Goal: Check status: Check status

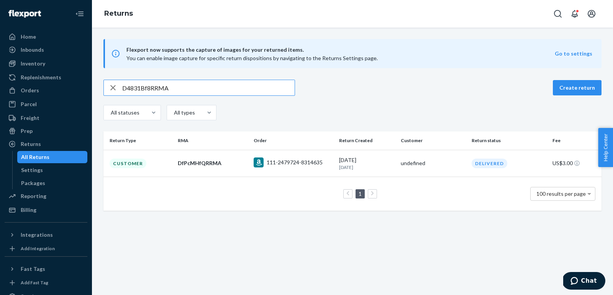
type input "D4831Bf8RRMA"
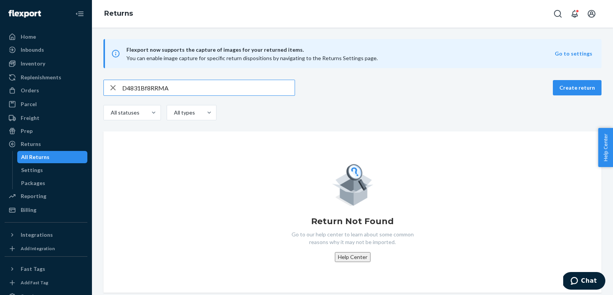
click at [196, 91] on input "D4831Bf8RRMA" at bounding box center [208, 87] width 172 height 15
click at [162, 90] on input "D4831Bf8RRMA" at bounding box center [208, 87] width 172 height 15
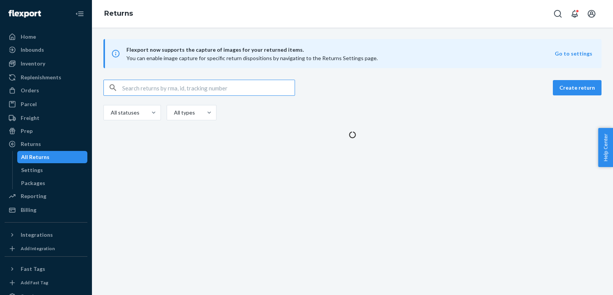
click at [256, 88] on input "text" at bounding box center [208, 87] width 172 height 15
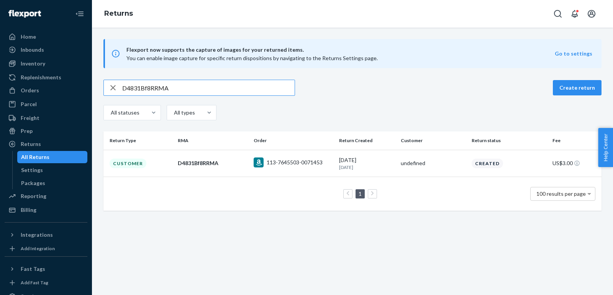
click at [256, 91] on input "D4831Bf8RRMA" at bounding box center [208, 87] width 172 height 15
paste input "fYf18ft"
click at [261, 87] on input "DfYf18ftRRMA" at bounding box center [208, 87] width 172 height 15
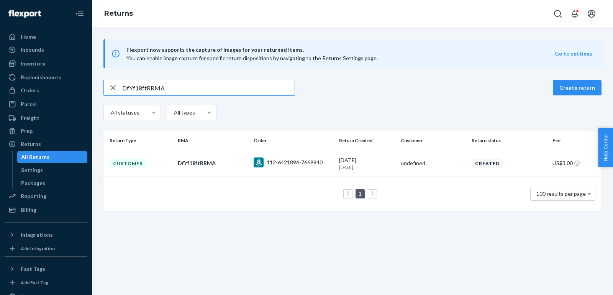
paste input "112-3005185-2822621"
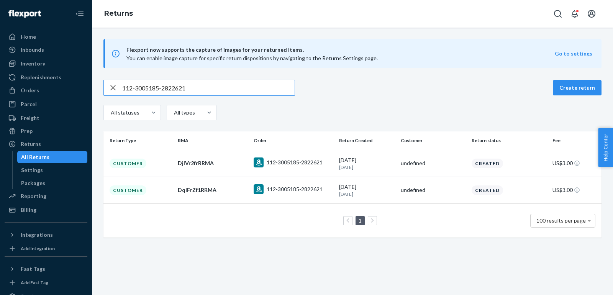
click at [271, 86] on input "112-3005185-2822621" at bounding box center [208, 87] width 172 height 15
paste input "D4lFrBfkRRMA"
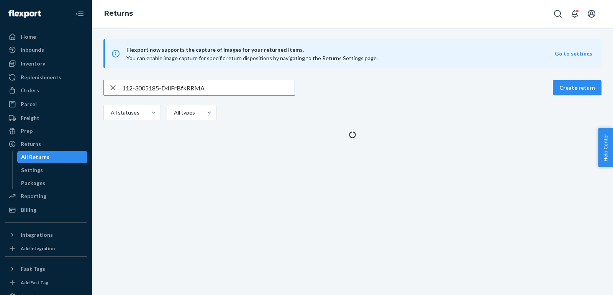
click at [271, 86] on input "112-3005185-D4lFrBfkRRMA" at bounding box center [208, 87] width 172 height 15
paste input "text"
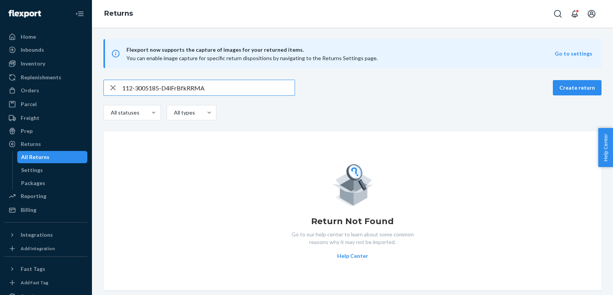
click at [222, 92] on input "112-3005185-D4lFrBfkRRMA" at bounding box center [208, 87] width 172 height 15
paste input "text"
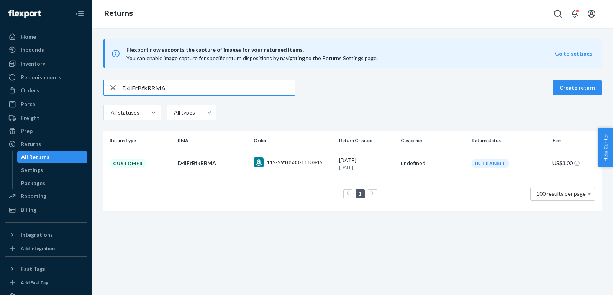
click at [268, 80] on div "D4lFrBfkRRMA" at bounding box center [199, 88] width 192 height 16
click at [268, 90] on input "D4lFrBfkRRMA" at bounding box center [208, 87] width 172 height 15
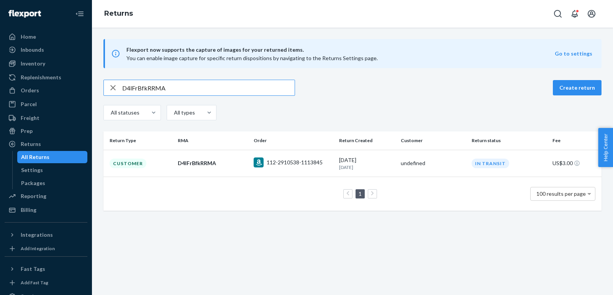
click at [268, 90] on input "D4lFrBfkRRMA" at bounding box center [208, 87] width 172 height 15
paste input "qdprxfM"
click at [251, 92] on input "DqdprxfMRRMA" at bounding box center [208, 87] width 172 height 15
paste input "xrcrffz"
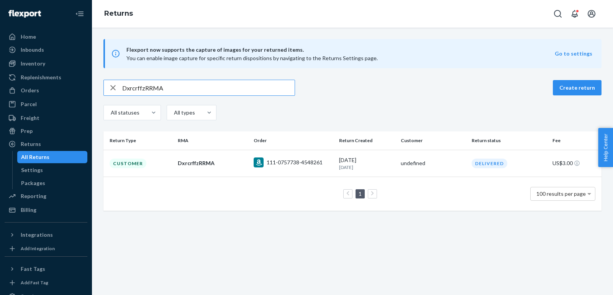
click at [234, 92] on input "DxrcrffzRRMA" at bounding box center [208, 87] width 172 height 15
paste input "rgz7kfL"
click at [244, 86] on input "Drgz7kfLRRMA" at bounding box center [208, 87] width 172 height 15
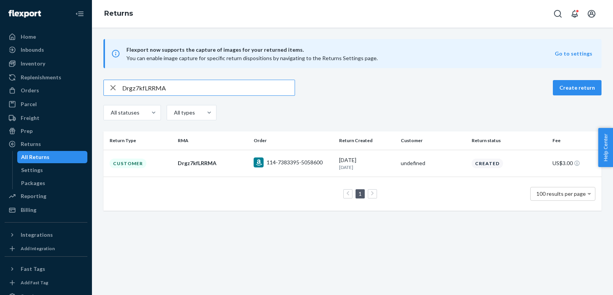
paste input "BdC7YfJ"
click at [245, 90] on input "DBdC7YfJRRMA" at bounding box center [208, 87] width 172 height 15
paste input "QJnsvft"
click at [241, 95] on input "DQJnsvftRRMA" at bounding box center [208, 87] width 172 height 15
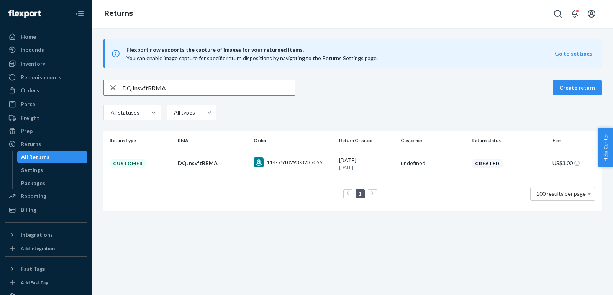
click at [241, 95] on input "DQJnsvftRRMA" at bounding box center [208, 87] width 172 height 15
paste input "23QJfB"
click at [257, 89] on input "DQ23QJfBRRMA" at bounding box center [208, 87] width 172 height 15
paste input "kp7QVfR"
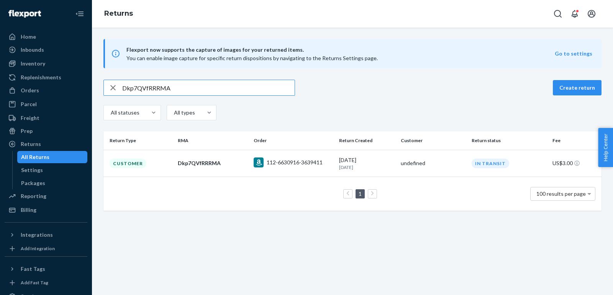
click at [254, 91] on input "Dkp7QVfRRRMA" at bounding box center [208, 87] width 172 height 15
paste input "BTWc2fM"
click at [261, 87] on input "DBTWc2fMRRMA" at bounding box center [208, 87] width 172 height 15
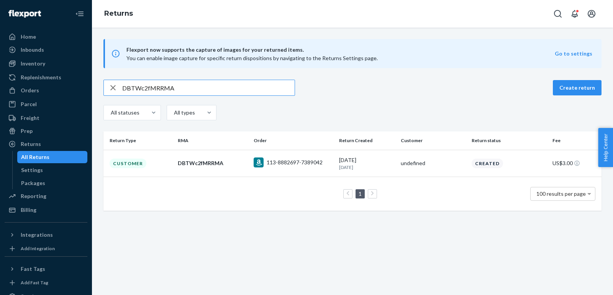
paste input "8G3zwfF"
click at [265, 78] on div "Flexport now supports the capture of images for your returned items. You can en…" at bounding box center [352, 125] width 521 height 172
click at [265, 87] on input "D8G3zwfFRRMA" at bounding box center [208, 87] width 172 height 15
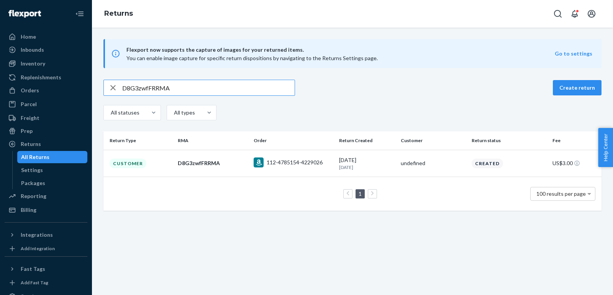
paste input "fR42mfd"
click at [272, 83] on input "DfR42mfdRRMA" at bounding box center [208, 87] width 172 height 15
paste input "xBWFXfY"
click at [230, 92] on input "DxBWFXfYRRMA" at bounding box center [208, 87] width 172 height 15
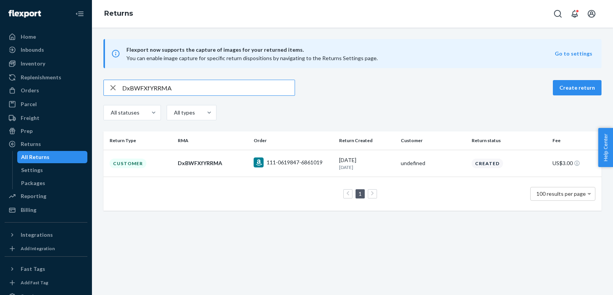
click at [230, 92] on input "DxBWFXfYRRMA" at bounding box center [208, 87] width 172 height 15
paste input "WzGFLfP"
click at [242, 84] on input "DWzGFLfPRRMA" at bounding box center [208, 87] width 172 height 15
paste input "LsYF8fp"
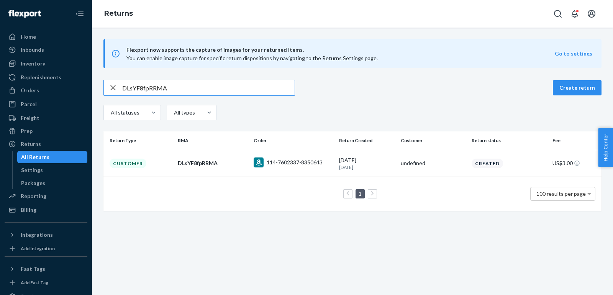
click at [238, 90] on input "DLsYF8fpRRMA" at bounding box center [208, 87] width 172 height 15
paste input "5CfDWfm"
click at [250, 94] on input "D5CfDWfmRRMA" at bounding box center [208, 87] width 172 height 15
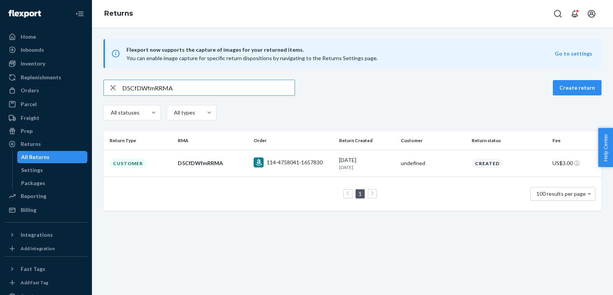
paste input "ZxBYQfX"
click at [246, 87] on input "DZxBYQfXRRMA" at bounding box center [208, 87] width 172 height 15
paste input "qZZymfJ"
click at [222, 77] on div "Flexport now supports the capture of images for your returned items. You can en…" at bounding box center [352, 125] width 521 height 172
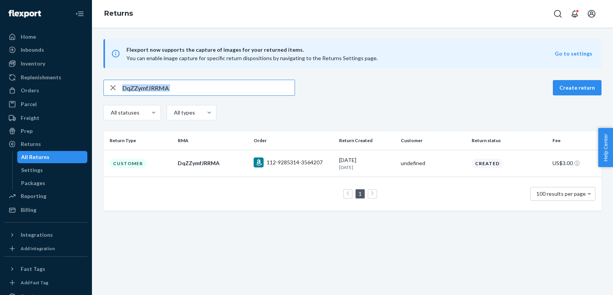
click at [222, 77] on div "Flexport now supports the capture of images for your returned items. You can en…" at bounding box center [352, 125] width 521 height 172
click at [225, 91] on input "DqZZymfJRRMA" at bounding box center [208, 87] width 172 height 15
paste input "k09yPfX"
click at [267, 89] on input "Dk09yPfXRRMA" at bounding box center [208, 87] width 172 height 15
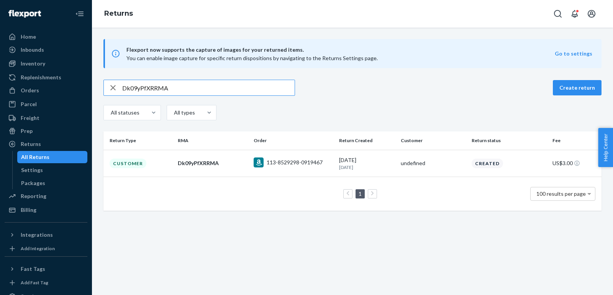
click at [267, 89] on input "Dk09yPfXRRMA" at bounding box center [208, 87] width 172 height 15
paste input "8TZ9cfv"
click at [265, 81] on input "D8TZ9cfvRRMA" at bounding box center [208, 87] width 172 height 15
paste input "BJt4tfL"
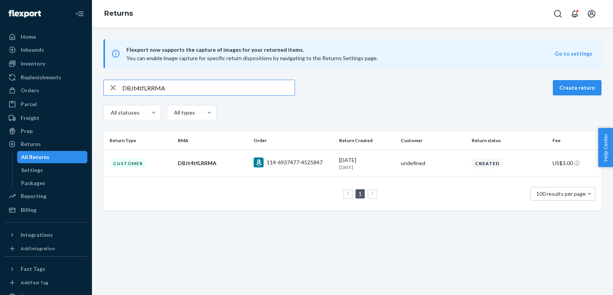
click at [257, 87] on input "DBJt4tfLRRMA" at bounding box center [208, 87] width 172 height 15
paste input "5cJHxfX"
click at [261, 86] on input "D5cJHxfXRRMA" at bounding box center [208, 87] width 172 height 15
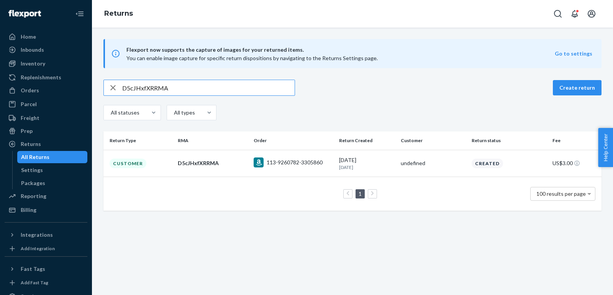
paste input "h60bWfC"
click at [225, 85] on input "Dh60bWfCRRMA" at bounding box center [208, 87] width 172 height 15
paste input "xsKb2fS"
click at [268, 84] on input "DxsKb2fSRRMA" at bounding box center [208, 87] width 172 height 15
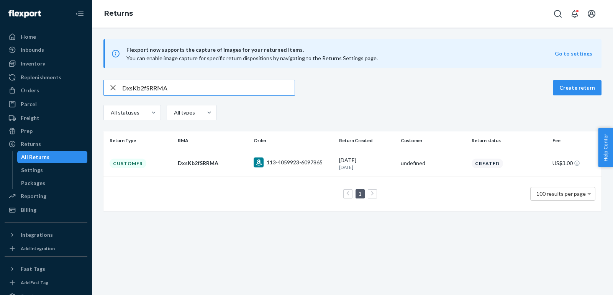
paste input "LDBR3f3"
click at [267, 90] on input "DLDBR3f3RRMA" at bounding box center [208, 87] width 172 height 15
paste input "76lj40S"
click at [245, 87] on input "D76lj40SRRMA" at bounding box center [208, 87] width 172 height 15
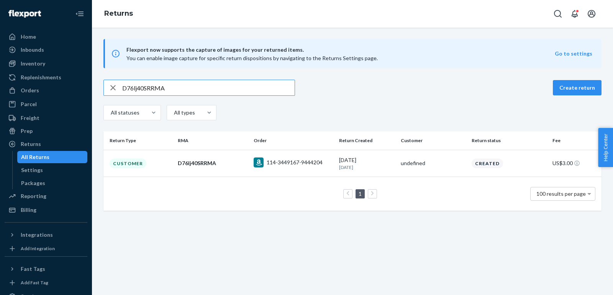
click at [245, 87] on input "D76lj40SRRMA" at bounding box center [208, 87] width 172 height 15
paste input "5HJjJ0Y"
click at [252, 96] on div "D5HJjJ0YRRMA Create return All statuses All types" at bounding box center [352, 101] width 498 height 43
click at [246, 90] on input "D5HJjJ0YRRMA" at bounding box center [208, 87] width 172 height 15
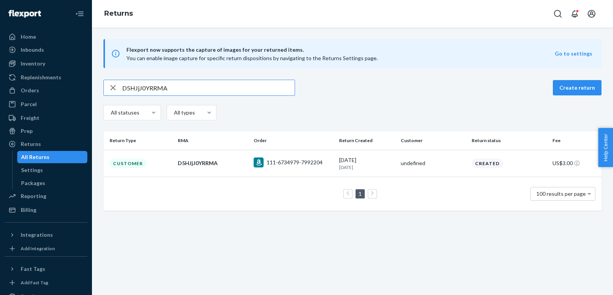
paste input "hjHZl00"
click at [248, 88] on input "DhjHZl00RRMA" at bounding box center [208, 87] width 172 height 15
paste input "112-8590022-0265823"
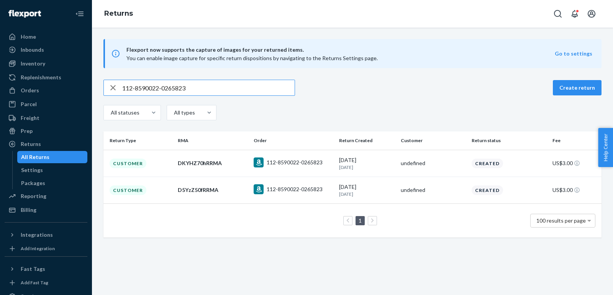
click at [238, 88] on input "112-8590022-0265823" at bounding box center [208, 87] width 172 height 15
paste input "DQbzqx0xRRMA"
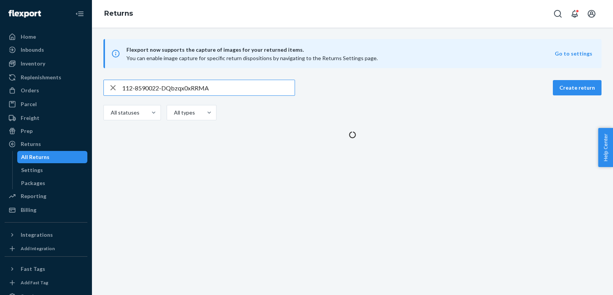
click at [238, 88] on input "112-8590022-DQbzqx0xRRMA" at bounding box center [208, 87] width 172 height 15
paste input "text"
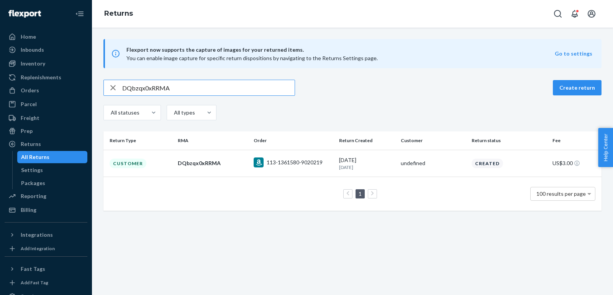
click at [259, 89] on input "DQbzqx0xRRMA" at bounding box center [208, 87] width 172 height 15
paste input "p5zgx0l"
click at [245, 89] on input "Dp5zgx0lRRMA" at bounding box center [208, 87] width 172 height 15
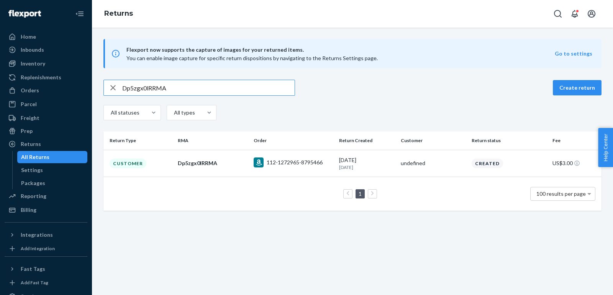
click at [245, 89] on input "Dp5zgx0lRRMA" at bounding box center [208, 87] width 172 height 15
paste input "qTDgm0w"
click at [272, 90] on input "DqTDgm0wRRMA" at bounding box center [208, 87] width 172 height 15
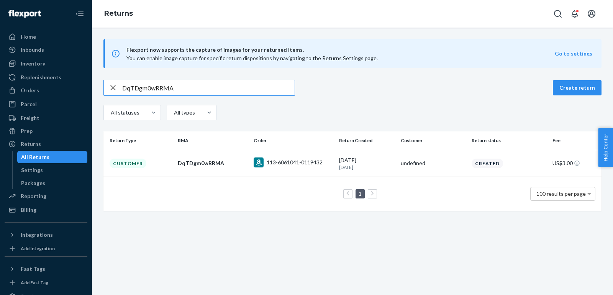
paste input "v3yXt0g"
click at [272, 96] on div "Dv3yXt0gRRMA Create return All statuses All types" at bounding box center [352, 101] width 498 height 43
click at [265, 92] on input "Dv3yXt0gRRMA" at bounding box center [208, 87] width 172 height 15
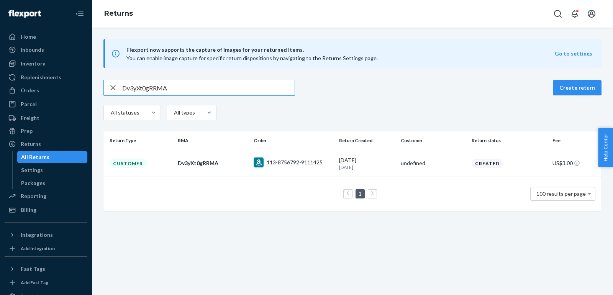
paste input "KqyXp05"
click at [255, 92] on input "DKqyXp05RRMA" at bounding box center [208, 87] width 172 height 15
paste input "47bpx0x"
click at [248, 87] on input "D47bpx0xRRMA" at bounding box center [208, 87] width 172 height 15
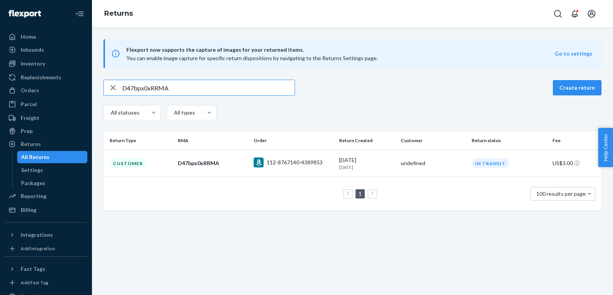
click at [248, 87] on input "D47bpx0xRRMA" at bounding box center [208, 87] width 172 height 15
paste input "T6ZK30N"
click at [255, 87] on input "DT6ZK30NRRMA" at bounding box center [208, 87] width 172 height 15
paste input "WD9m200"
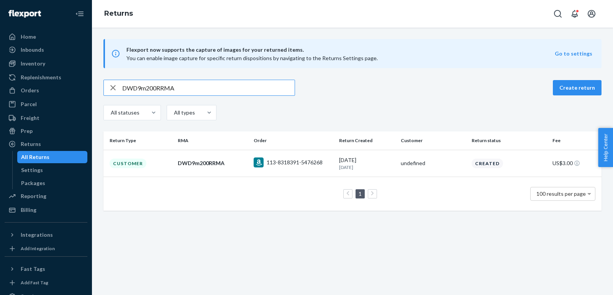
click at [260, 90] on input "DWD9m200RRMA" at bounding box center [208, 87] width 172 height 15
paste input "j3dlY0W"
click at [251, 85] on input "Dj3dlY0WRRMA" at bounding box center [208, 87] width 172 height 15
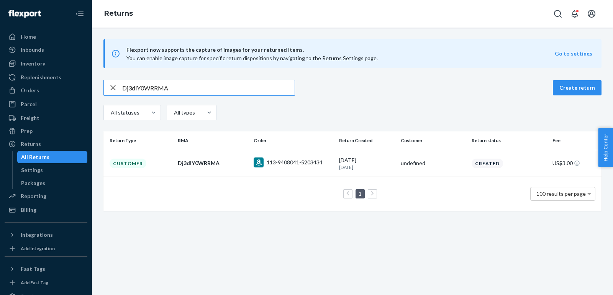
paste input "hXM0k0G"
click at [269, 84] on input "DhXM0k0GRRMA" at bounding box center [208, 87] width 172 height 15
paste input "Qcc0G02"
click at [246, 87] on input "DQcc0G02RRMA" at bounding box center [208, 87] width 172 height 15
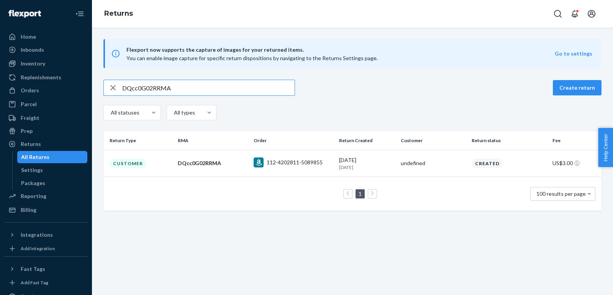
click at [246, 87] on input "DQcc0G02RRMA" at bounding box center [208, 87] width 172 height 15
paste input "5ZMS10M"
click at [262, 86] on input "D5ZMS10MRRMA" at bounding box center [208, 87] width 172 height 15
paste input "scFS80L"
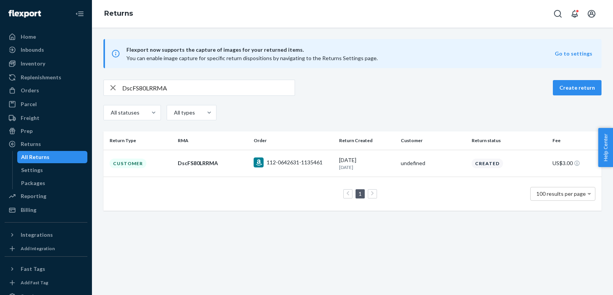
click at [249, 92] on input "DscFS80LRRMA" at bounding box center [208, 87] width 172 height 15
paste input "5GJSh0Y"
click at [248, 92] on input "D5GJSh0YRRMA" at bounding box center [208, 87] width 172 height 15
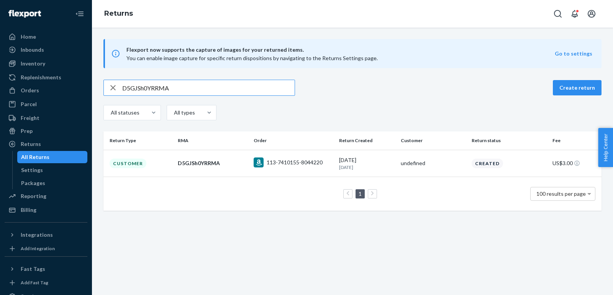
paste input "LJJSt0t"
click at [259, 87] on input "DLJJSt0tRRMA" at bounding box center [208, 87] width 172 height 15
paste input "HpPSr05"
click at [166, 94] on input "DHpPSr05RRMA" at bounding box center [208, 87] width 172 height 15
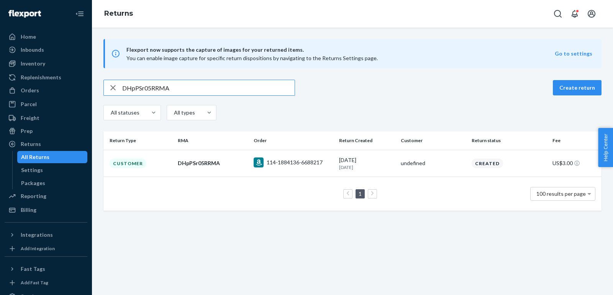
click at [166, 94] on input "DHpPSr05RRMA" at bounding box center [208, 87] width 172 height 15
paste input "BZb6v0c"
click at [258, 85] on input "DBZb6v0cRRMA" at bounding box center [208, 87] width 172 height 15
paste input "7Tm6v04"
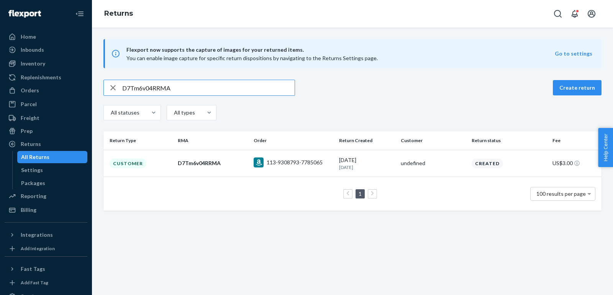
click at [252, 89] on input "D7Tm6v04RRMA" at bounding box center [208, 87] width 172 height 15
paste input "BT2680R"
click at [247, 90] on input "DBT2680RRRMA" at bounding box center [208, 87] width 172 height 15
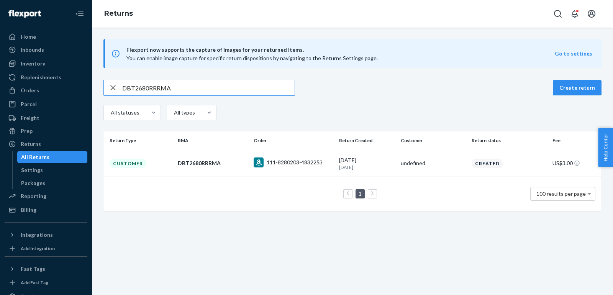
paste input "2cn6Q0C"
click at [268, 88] on input "D2cn6Q0CRRMA" at bounding box center [208, 87] width 172 height 15
paste input "Hh7dD0l"
click at [254, 92] on input "DHh7dD0lRRMA" at bounding box center [208, 87] width 172 height 15
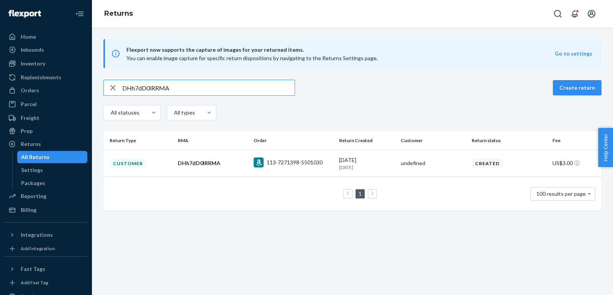
click at [254, 92] on input "DHh7dD0lRRMA" at bounding box center [208, 87] width 172 height 15
paste input "xYvdw02"
click at [266, 88] on input "DxYvdw02RRMA" at bounding box center [208, 87] width 172 height 15
paste input "86pGB0x"
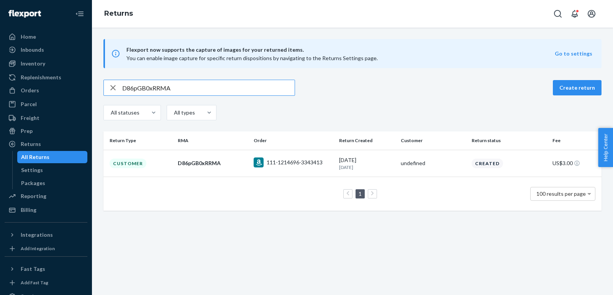
click at [252, 92] on input "D86pGB0xRRMA" at bounding box center [208, 87] width 172 height 15
click at [239, 85] on input "D86pGB0xRRMA" at bounding box center [208, 87] width 172 height 15
paste input "qJtG60W"
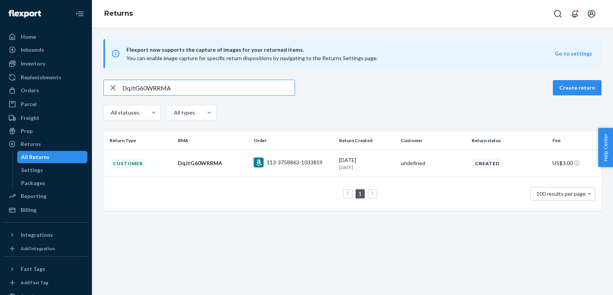
click at [249, 87] on input "DqJtG60WRRMA" at bounding box center [208, 87] width 172 height 15
paste input "112-9705927-7553058"
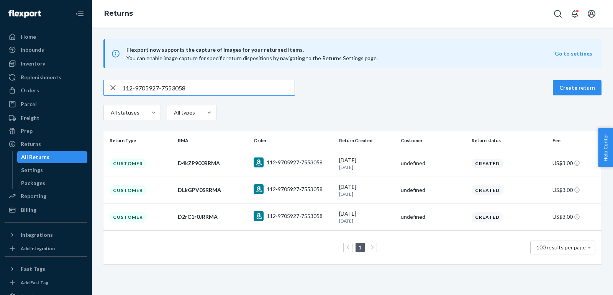
click at [243, 95] on input "112-9705927-7553058" at bounding box center [208, 87] width 172 height 15
paste input "D8t9TW08RRMA"
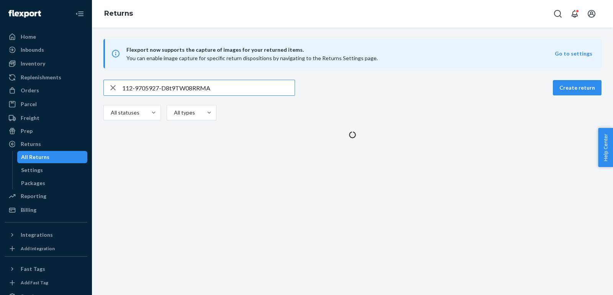
click at [243, 95] on input "112-9705927-D8t9TW08RRMA" at bounding box center [208, 87] width 172 height 15
paste input "text"
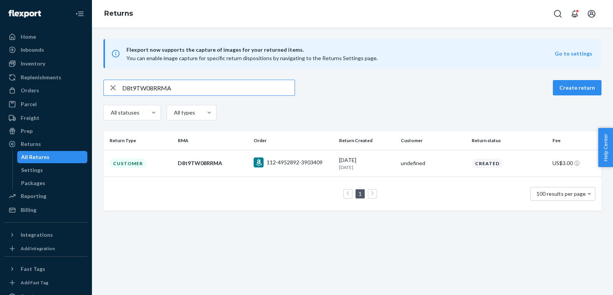
click at [234, 91] on input "D8t9TW08RRMA" at bounding box center [208, 87] width 172 height 15
paste input "fhxTl0F"
click at [248, 82] on input "DfhxTl0FRRMA" at bounding box center [208, 87] width 172 height 15
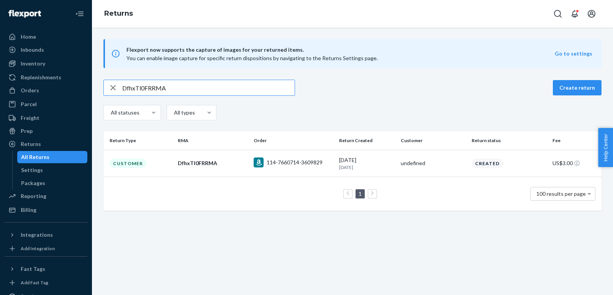
click at [248, 88] on input "DfhxTl0FRRMA" at bounding box center [208, 87] width 172 height 15
paste input "sPNnT0N"
click at [249, 98] on div "DsPNnT0NRRMA Create return All statuses All types" at bounding box center [352, 101] width 498 height 43
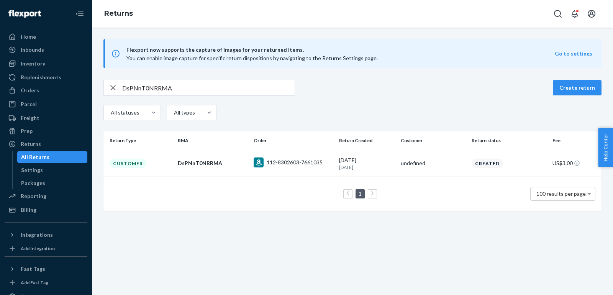
click at [236, 89] on input "DsPNnT0NRRMA" at bounding box center [208, 87] width 172 height 15
paste input "Fkwxc0P"
click at [273, 89] on input "DFkwxc0PRRMA" at bounding box center [208, 87] width 172 height 15
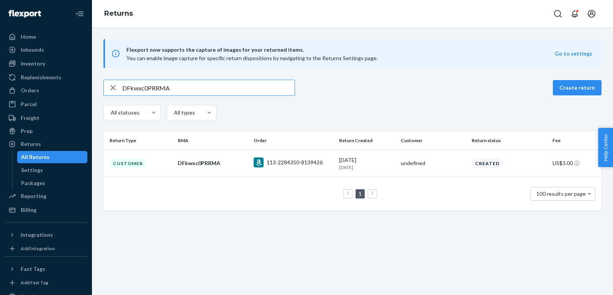
paste input "fKHJn0l"
click at [262, 93] on input "DfKHJn0lRRMA" at bounding box center [208, 87] width 172 height 15
paste input "x5kJD0c"
click at [239, 88] on input "Dx5kJD0cRRMA" at bounding box center [208, 87] width 172 height 15
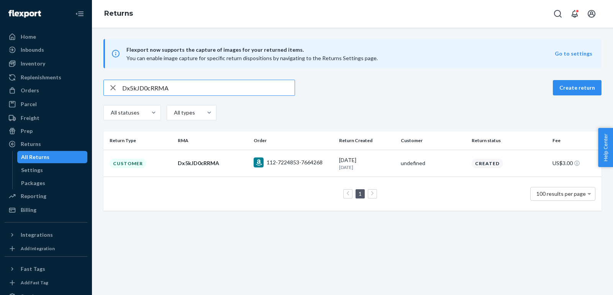
click at [239, 88] on input "Dx5kJD0cRRMA" at bounding box center [208, 87] width 172 height 15
paste input "rNvJd01"
click at [192, 85] on input "DrNvJd01RRMA" at bounding box center [208, 87] width 172 height 15
paste input "KNxJ20r"
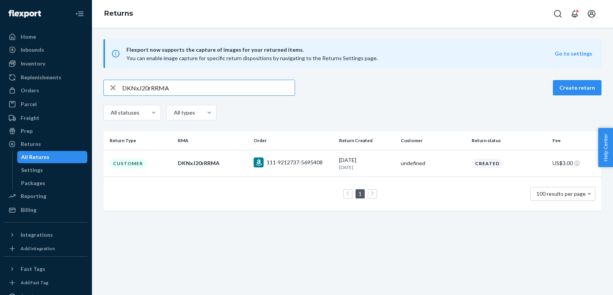
click at [258, 92] on input "DKNxJ20rRRMA" at bounding box center [208, 87] width 172 height 15
paste input "f3cMv0N"
click at [263, 89] on input "Df3cMv0NRRMA" at bounding box center [208, 87] width 172 height 15
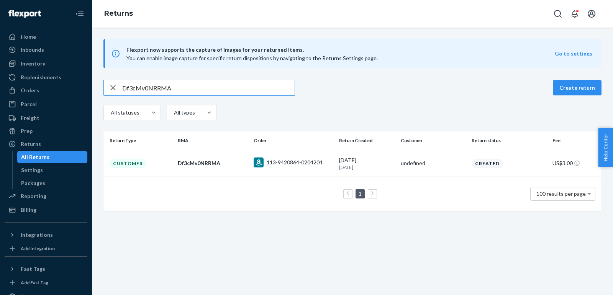
click at [263, 89] on input "Df3cMv0NRRMA" at bounding box center [208, 87] width 172 height 15
paste input "jDNM607"
click at [223, 84] on input "DjDNM607RRMA" at bounding box center [208, 87] width 172 height 15
paste input "h0y1W0n"
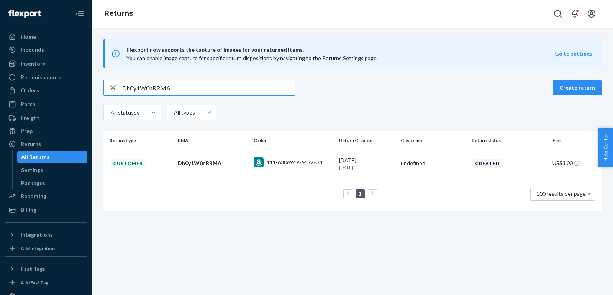
click at [272, 80] on input "Dh0y1W0nRRMA" at bounding box center [208, 87] width 172 height 15
paste input "2rC1r0J"
click at [233, 94] on input "D2rC1r0JRRMA" at bounding box center [208, 87] width 172 height 15
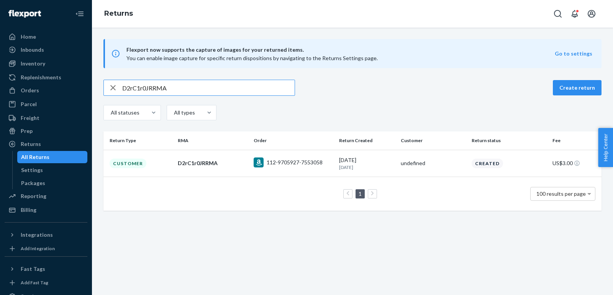
click at [217, 91] on input "D2rC1r0JRRMA" at bounding box center [208, 87] width 172 height 15
paste input "L8drN0k"
click at [257, 86] on input "DL8drN0kRRMA" at bounding box center [208, 87] width 172 height 15
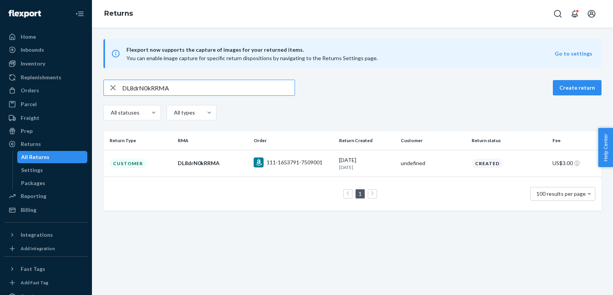
paste input "Zd2cc0X"
click at [241, 87] on input "DZd2cc0XRRMA" at bounding box center [208, 87] width 172 height 15
paste input "Kpgcv0K"
click at [220, 88] on input "DKpgcv0KRRMA" at bounding box center [208, 87] width 172 height 15
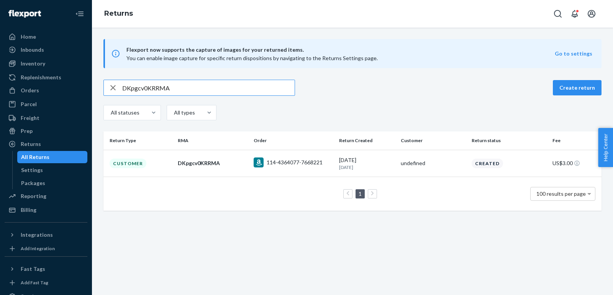
click at [220, 88] on input "DKpgcv0KRRMA" at bounding box center [208, 87] width 172 height 15
paste input "fz1zM0m"
click at [253, 80] on input "Dfz1zM0mRRMA" at bounding box center [208, 87] width 172 height 15
click at [252, 88] on input "Dfz1zM0mRRMA" at bounding box center [208, 87] width 172 height 15
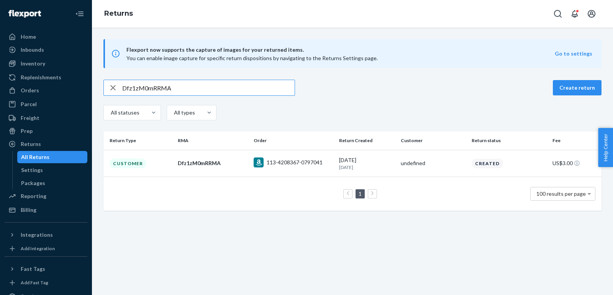
click at [252, 88] on input "Dfz1zM0mRRMA" at bounding box center [208, 87] width 172 height 15
paste input "MpFK0l"
click at [198, 94] on input "DfMpFK0lRRMA" at bounding box center [208, 87] width 172 height 15
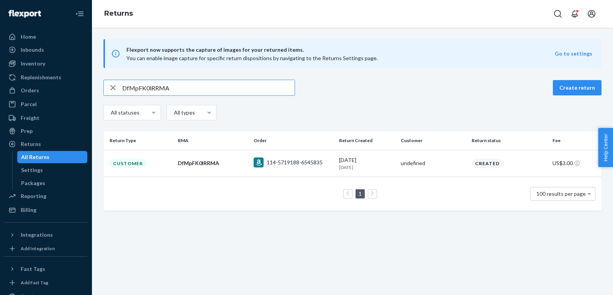
click at [198, 94] on input "DfMpFK0lRRMA" at bounding box center [208, 87] width 172 height 15
paste input "TCGDm06"
click at [247, 85] on input "DTCGDm06RRMA" at bounding box center [208, 87] width 172 height 15
paste input "W4c9X0W"
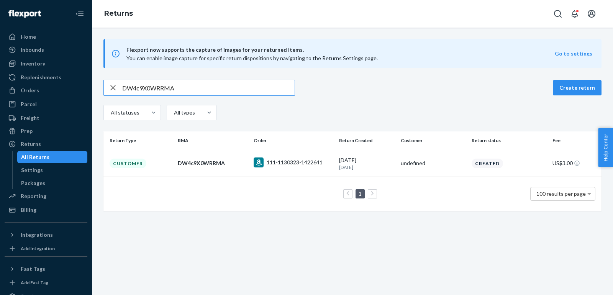
click at [262, 88] on input "DW4c9X0WRRMA" at bounding box center [208, 87] width 172 height 15
paste input "x9CJKfR"
click at [242, 87] on input "Dx9CJKfRRRMA" at bounding box center [208, 87] width 172 height 15
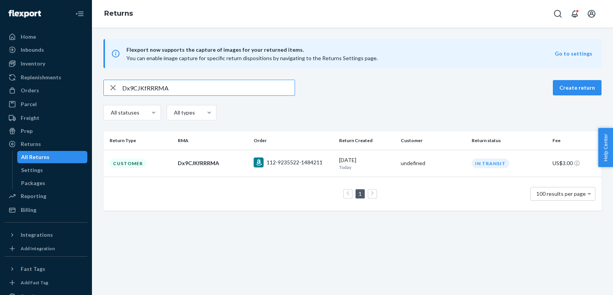
paste input "4MvJ7fP"
click at [214, 83] on input "D4MvJ7fPRRMA" at bounding box center [208, 87] width 172 height 15
click at [219, 84] on input "D4MvJ7fPRRMA" at bounding box center [208, 87] width 172 height 15
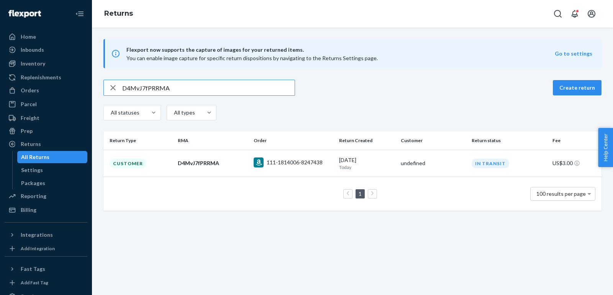
paste input "LBMJ9fX"
click at [207, 95] on div "DLBMJ9fXRRMA Create return All statuses All types" at bounding box center [352, 101] width 498 height 43
click at [207, 95] on div "DLBMJ9fXRRMA" at bounding box center [199, 88] width 192 height 16
click at [201, 87] on input "DLBMJ9fXRRMA" at bounding box center [208, 87] width 172 height 15
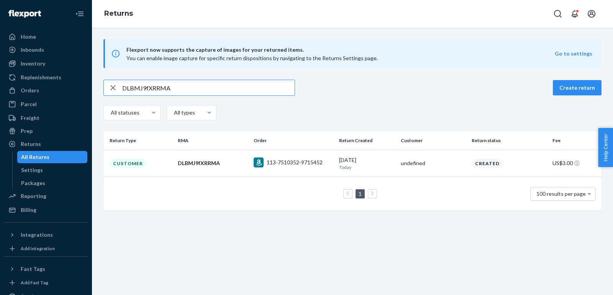
paste input "FmVJPfk"
click at [264, 86] on input "DFmVJPfkRRMA" at bounding box center [208, 87] width 172 height 15
paste input "ZmjJMfZ"
click at [248, 90] on input "DZmjJMfZRRMA" at bounding box center [208, 87] width 172 height 15
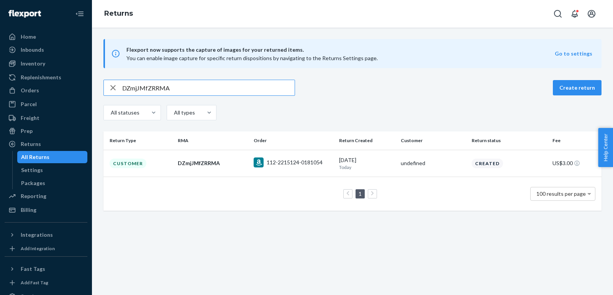
click at [248, 90] on input "DZmjJMfZRRMA" at bounding box center [208, 87] width 172 height 15
click at [271, 89] on input "DZmjJMfZRRMA" at bounding box center [208, 87] width 172 height 15
paste input "7wmtr0M"
click at [228, 90] on input "D7wmtr0MRRMA" at bounding box center [208, 87] width 172 height 15
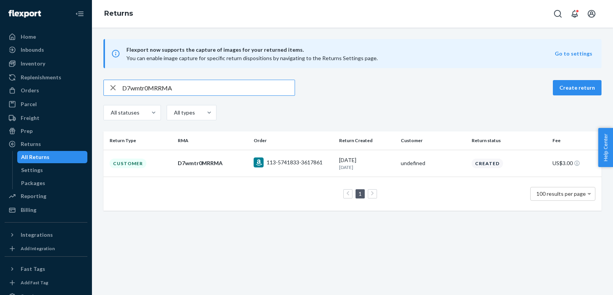
click at [228, 90] on input "D7wmtr0MRRMA" at bounding box center [208, 87] width 172 height 15
paste input "rw5t30x"
click at [238, 92] on input "Drw5t30xRRMA" at bounding box center [208, 87] width 172 height 15
paste input "8D7KP04"
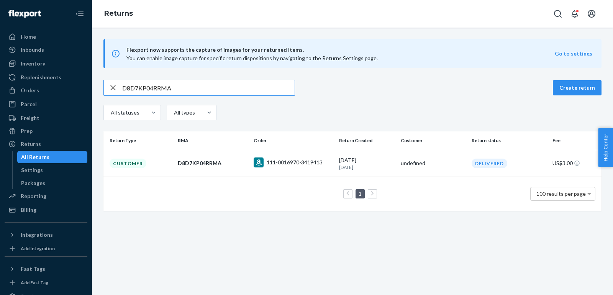
click at [236, 93] on input "D8D7KP04RRMA" at bounding box center [208, 87] width 172 height 15
paste input "HlkqG0z"
click at [251, 94] on input "DHlkqG0zRRMA" at bounding box center [208, 87] width 172 height 15
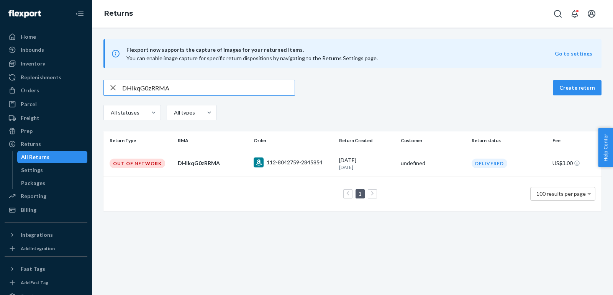
paste input "KzkZp05"
click at [257, 87] on input "DKzkZp05RRMA" at bounding box center [208, 87] width 172 height 15
paste input "2p6kkf8"
click at [276, 85] on input "D2p6kkf8RRMA" at bounding box center [208, 87] width 172 height 15
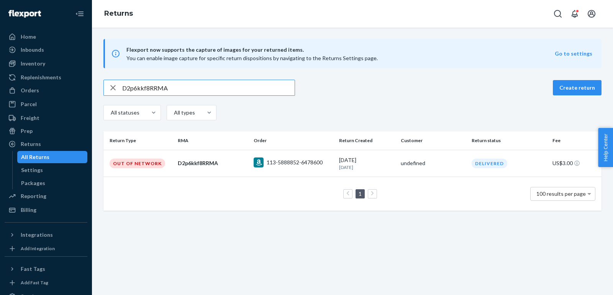
click at [276, 85] on input "D2p6kkf8RRMA" at bounding box center [208, 87] width 172 height 15
paste input "xsKb2fS"
click at [257, 84] on input "DxsKb2fSRRMA" at bounding box center [208, 87] width 172 height 15
paste input "FbhHvfg"
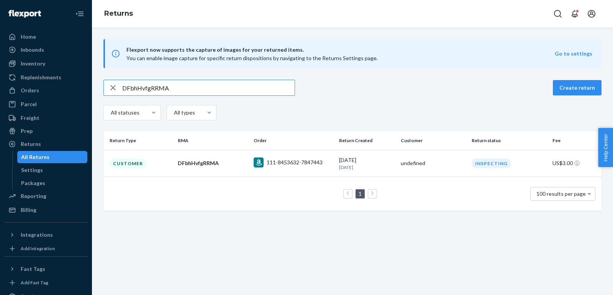
click at [214, 98] on div "DFbhHvfgRRMA Create return All statuses All types" at bounding box center [352, 101] width 498 height 43
click at [210, 88] on input "DFbhHvfgRRMA" at bounding box center [208, 87] width 172 height 15
paste input "qZZymfJ"
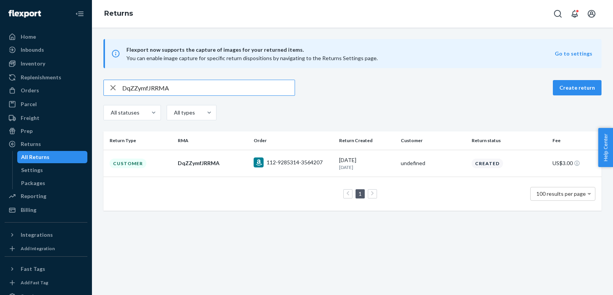
click at [261, 90] on input "DqZZymfJRRMA" at bounding box center [208, 87] width 172 height 15
paste input "fR42mfd"
click at [214, 91] on input "DfR42mfdRRMA" at bounding box center [208, 87] width 172 height 15
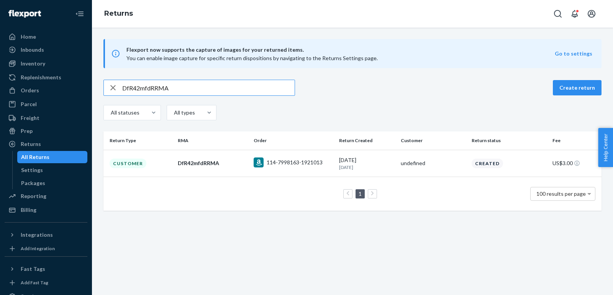
paste input "Hj9rtfm"
click at [261, 92] on input "DHj9rtfmRRMA" at bounding box center [208, 87] width 172 height 15
paste input "kqD1n"
click at [269, 88] on input "DkqD1nfmRRMA" at bounding box center [208, 87] width 172 height 15
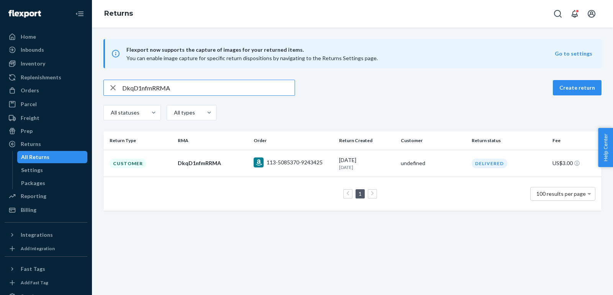
click at [269, 88] on input "DkqD1nfmRRMA" at bounding box center [208, 87] width 172 height 15
paste input "KnJMmfk"
type input "DKnJMmfkRRMA"
